Goal: Task Accomplishment & Management: Manage account settings

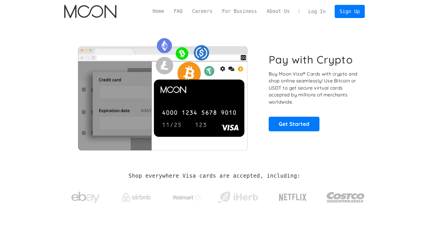
click at [316, 13] on link "Log In" at bounding box center [316, 11] width 27 height 13
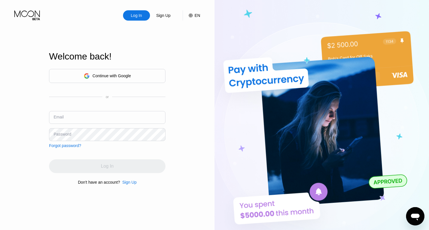
click at [113, 81] on div "Continue with Google" at bounding box center [107, 76] width 116 height 14
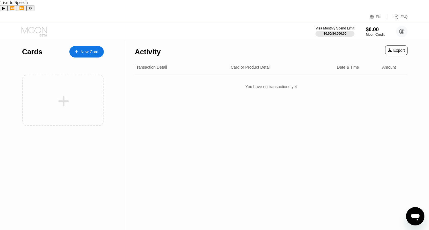
click at [42, 27] on icon at bounding box center [35, 32] width 27 height 10
click at [401, 30] on icon at bounding box center [401, 31] width 3 height 3
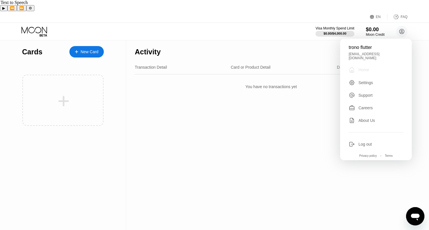
click at [366, 68] on div "Home" at bounding box center [363, 70] width 11 height 5
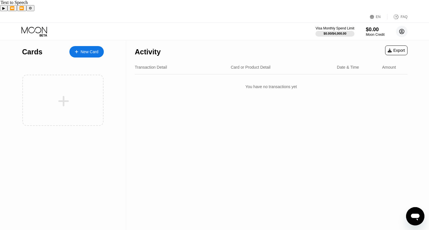
click at [402, 26] on circle at bounding box center [401, 31] width 11 height 11
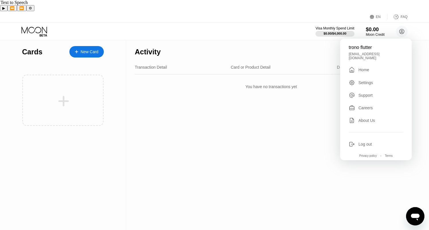
click at [361, 142] on div "Log out" at bounding box center [364, 144] width 13 height 5
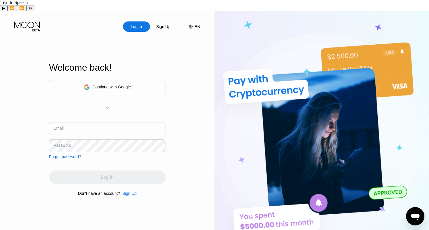
click at [116, 85] on div "Continue with Google" at bounding box center [112, 87] width 38 height 5
